Goal: Information Seeking & Learning: Learn about a topic

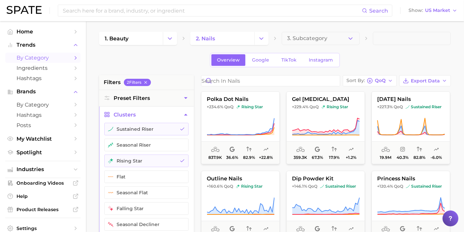
click at [26, 7] on img at bounding box center [24, 10] width 35 height 8
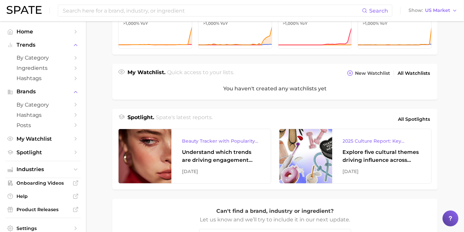
scroll to position [198, 0]
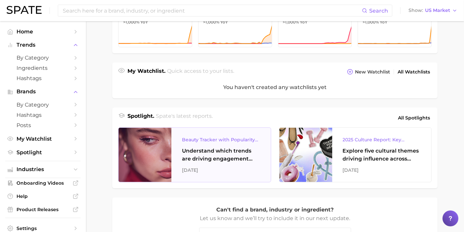
click at [193, 138] on div "Beauty Tracker with Popularity Index" at bounding box center [221, 139] width 78 height 8
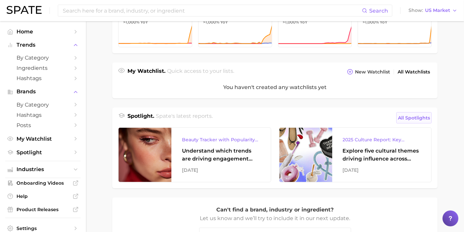
click at [420, 115] on span "All Spotlights" at bounding box center [414, 118] width 32 height 8
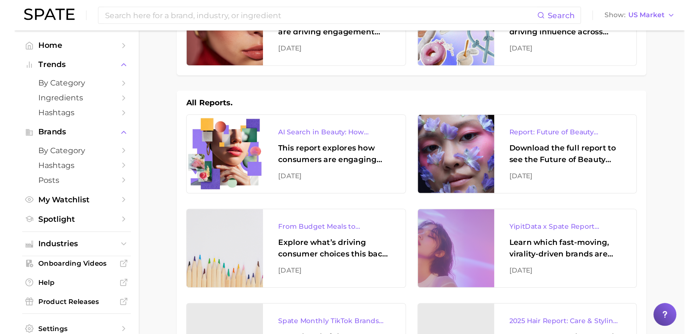
scroll to position [58, 0]
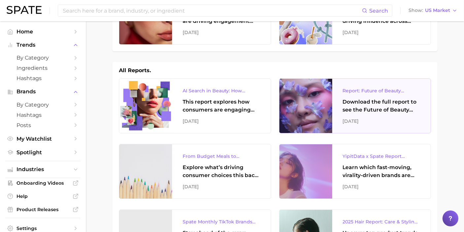
click at [324, 111] on div at bounding box center [305, 106] width 53 height 54
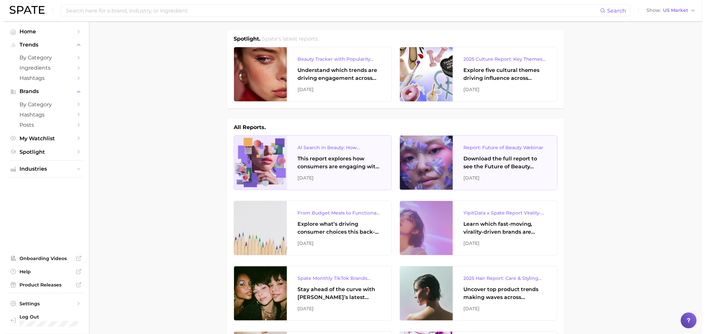
scroll to position [0, 0]
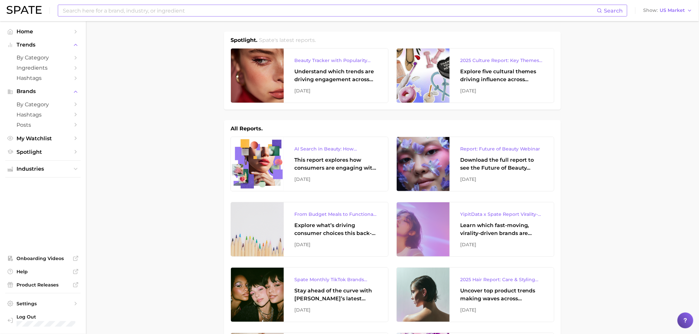
click at [141, 11] on input at bounding box center [329, 10] width 535 height 11
click at [41, 55] on span "by Category" at bounding box center [43, 57] width 53 height 6
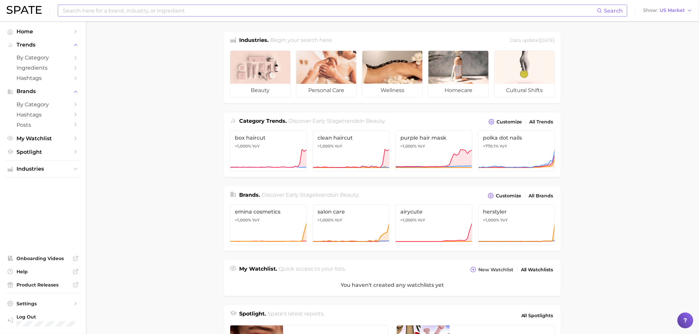
click at [148, 13] on input at bounding box center [329, 10] width 535 height 11
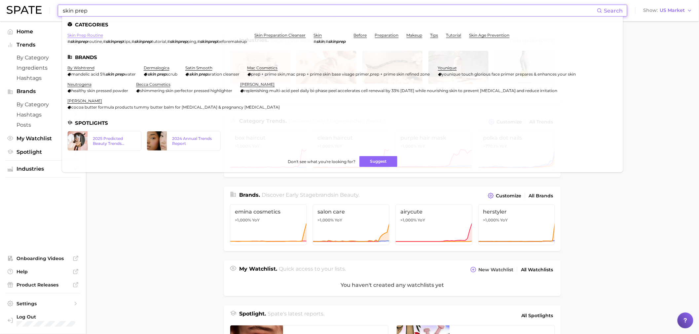
type input "skin prep"
click at [95, 33] on link "skin prep routine" at bounding box center [85, 35] width 36 height 5
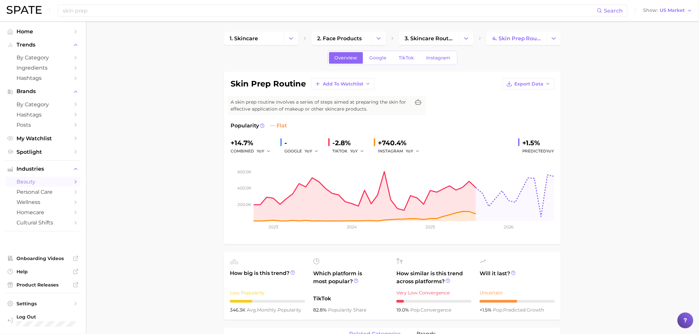
click at [349, 151] on div "TIKTOK YoY" at bounding box center [350, 151] width 36 height 8
click at [404, 63] on link "TikTok" at bounding box center [406, 58] width 26 height 12
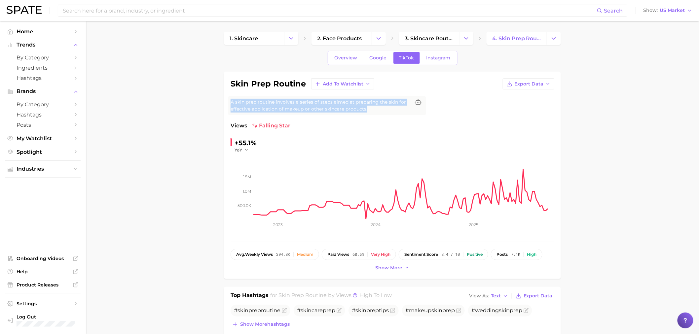
drag, startPoint x: 374, startPoint y: 113, endPoint x: 230, endPoint y: 101, distance: 143.8
click at [231, 101] on span "A skin prep routine involves a series of steps aimed at preparing the skin for …" at bounding box center [321, 106] width 180 height 14
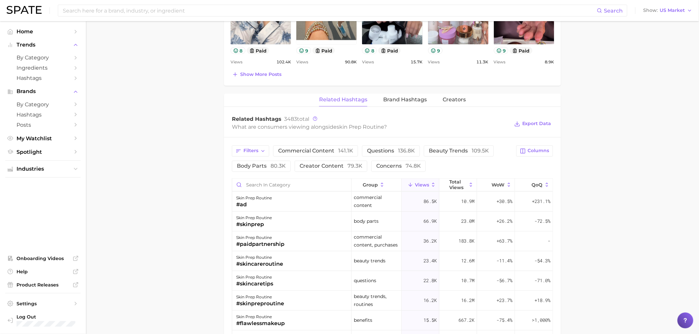
scroll to position [477, 0]
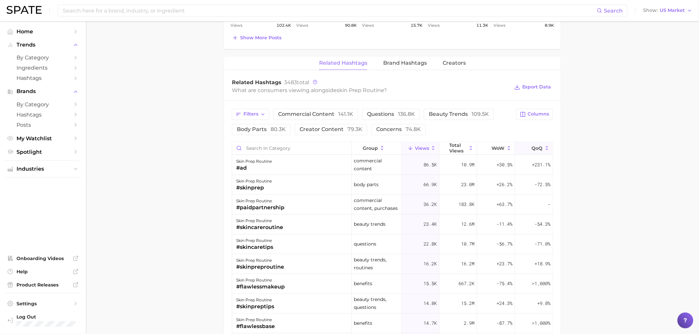
click at [532, 148] on span "QoQ" at bounding box center [537, 148] width 11 height 5
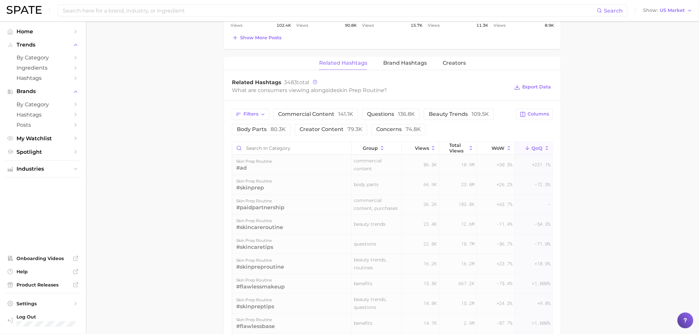
click at [532, 148] on span "QoQ" at bounding box center [537, 148] width 11 height 5
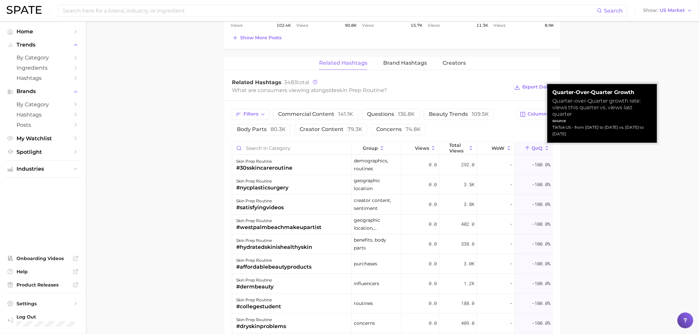
click at [525, 149] on icon at bounding box center [528, 149] width 6 height 6
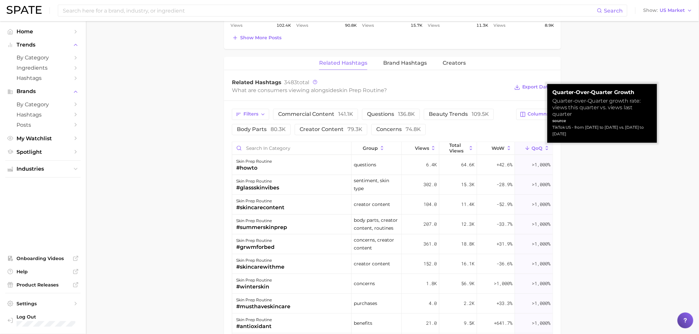
click at [525, 149] on icon at bounding box center [528, 149] width 6 height 6
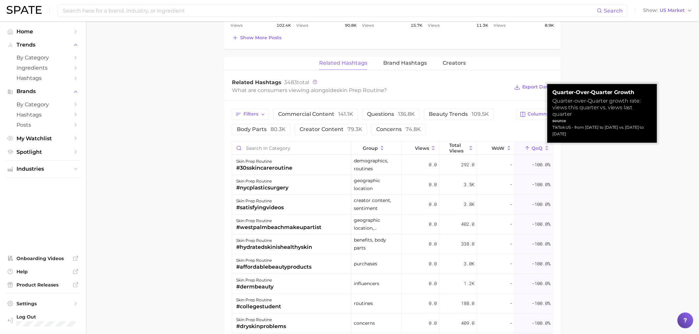
click at [525, 149] on icon at bounding box center [528, 149] width 6 height 6
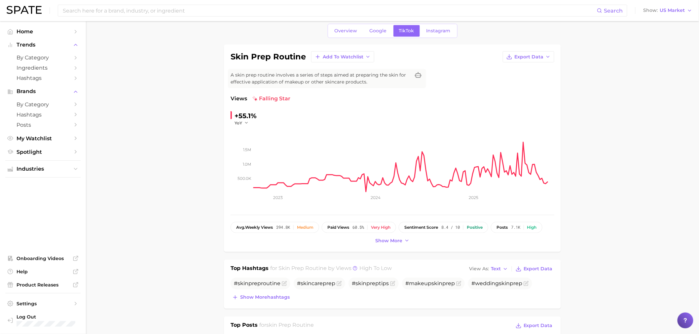
scroll to position [0, 0]
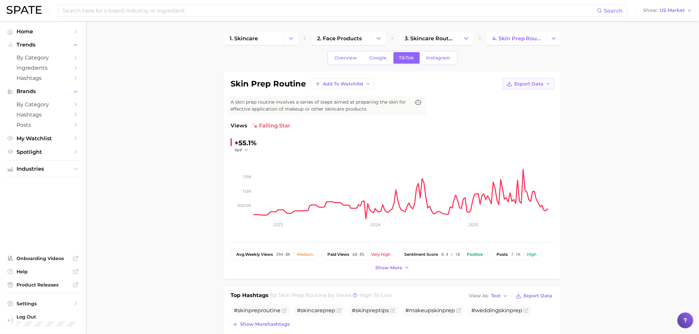
click at [528, 86] on button "Export Data" at bounding box center [529, 83] width 52 height 11
click at [524, 93] on button "Time Series CSV" at bounding box center [518, 96] width 73 height 12
click at [238, 149] on span "YoY" at bounding box center [239, 150] width 8 height 6
click at [242, 169] on span "QoQ" at bounding box center [243, 171] width 11 height 6
click at [243, 152] on span "QoQ" at bounding box center [239, 150] width 9 height 6
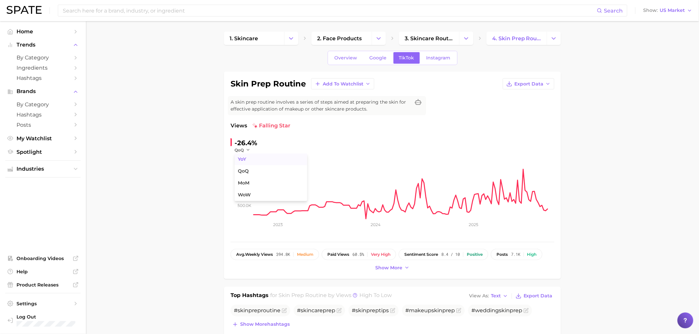
click at [246, 160] on span "YoY" at bounding box center [242, 160] width 8 height 6
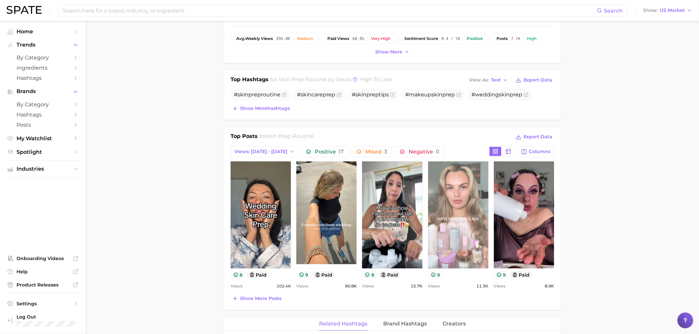
scroll to position [220, 0]
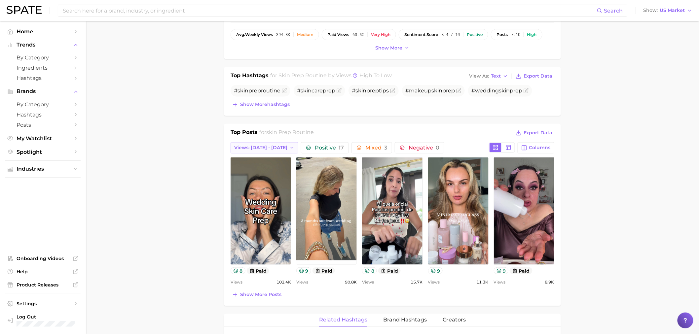
click at [283, 146] on button "Views: Sep 28 - Oct 5" at bounding box center [265, 147] width 68 height 11
click at [263, 182] on button "Total Views" at bounding box center [267, 184] width 73 height 12
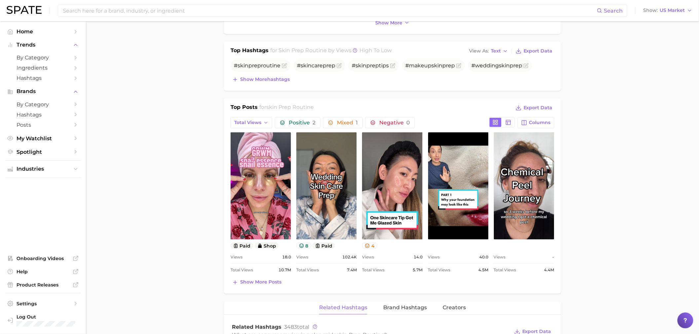
scroll to position [257, 0]
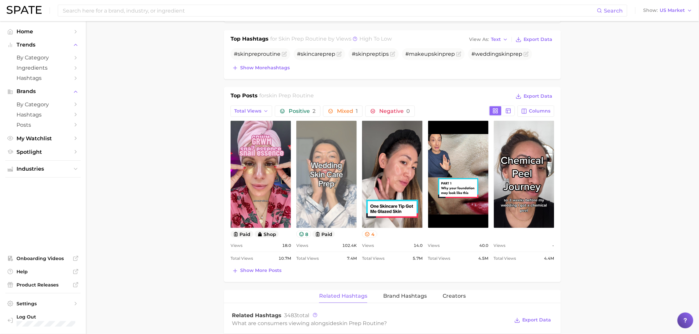
click at [325, 187] on link "view post on TikTok" at bounding box center [326, 174] width 60 height 107
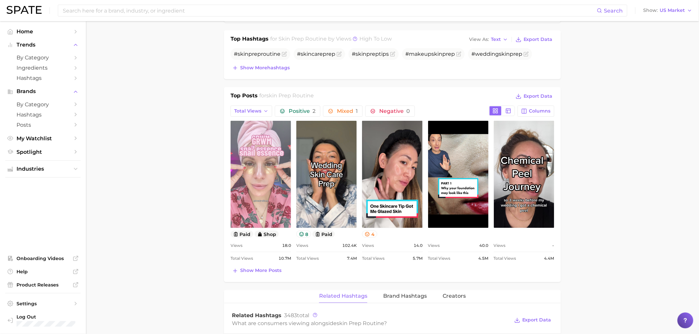
click at [273, 159] on link "view post on TikTok" at bounding box center [261, 174] width 60 height 107
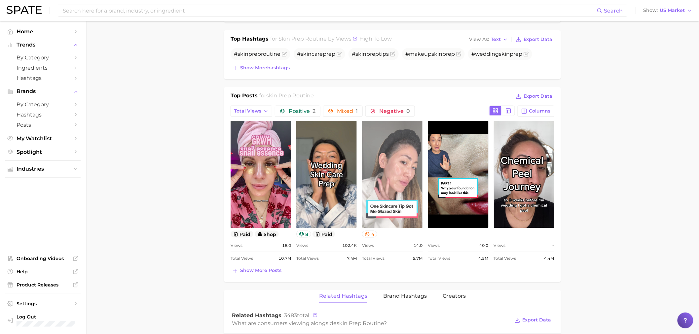
click at [380, 164] on link "view post on TikTok" at bounding box center [392, 174] width 60 height 107
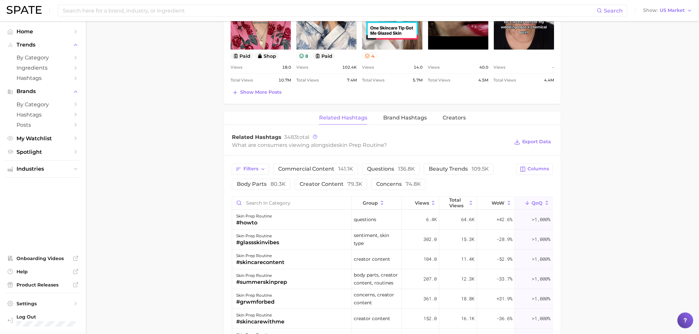
scroll to position [477, 0]
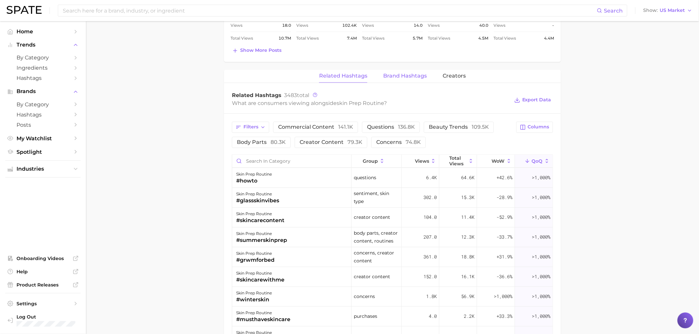
click at [406, 79] on span "Brand Hashtags" at bounding box center [405, 76] width 44 height 6
